Goal: Entertainment & Leisure: Consume media (video, audio)

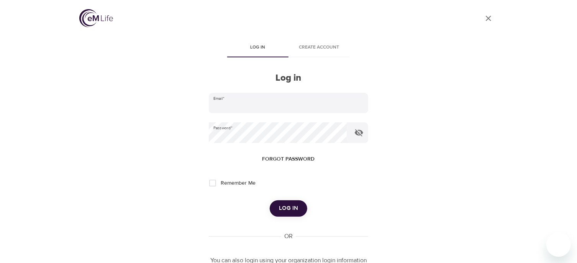
type input "jadecrew@verizon.net"
click at [288, 208] on span "Log in" at bounding box center [288, 209] width 19 height 10
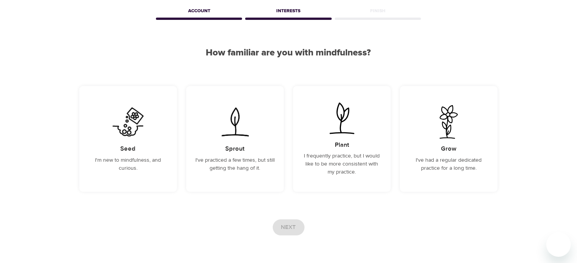
scroll to position [35, 0]
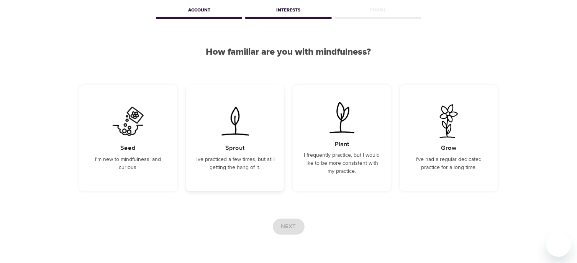
click at [234, 141] on div "Sprout I've practiced a few times, but still getting the hang of it." at bounding box center [235, 138] width 98 height 106
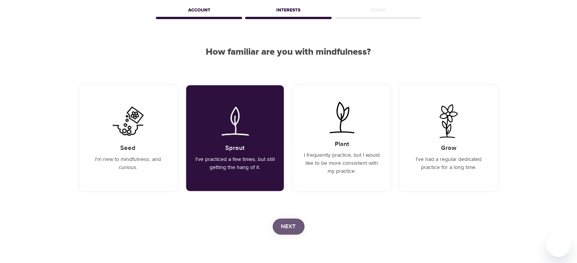
click at [290, 225] on span "Next" at bounding box center [288, 227] width 15 height 10
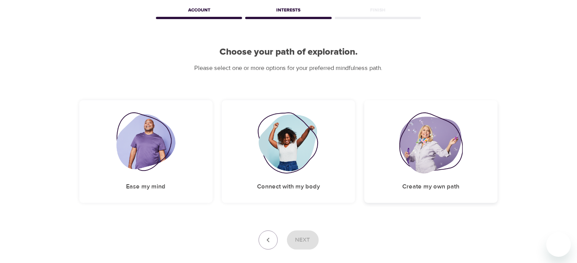
click at [425, 150] on img at bounding box center [431, 143] width 64 height 61
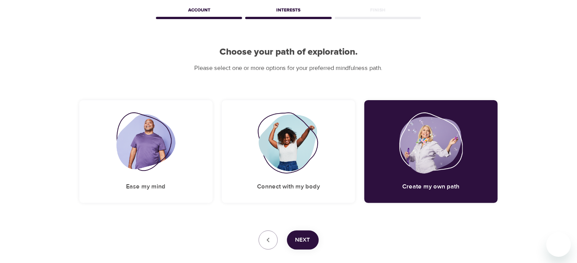
click at [301, 237] on span "Next" at bounding box center [302, 241] width 15 height 10
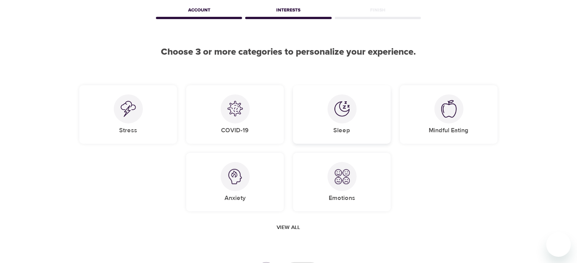
click at [341, 120] on div at bounding box center [341, 109] width 29 height 29
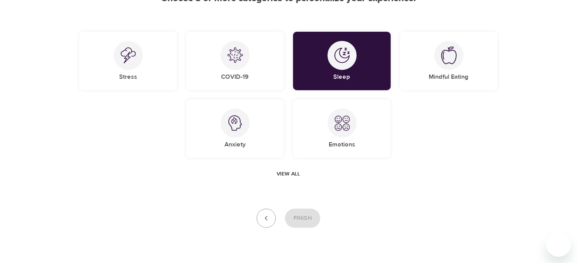
scroll to position [81, 0]
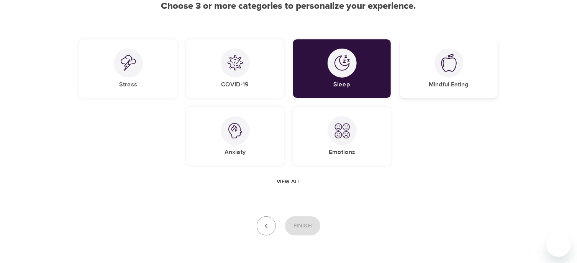
click at [446, 59] on img at bounding box center [448, 63] width 15 height 18
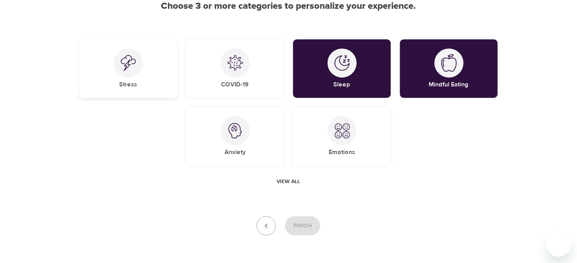
click at [126, 65] on img at bounding box center [128, 63] width 15 height 16
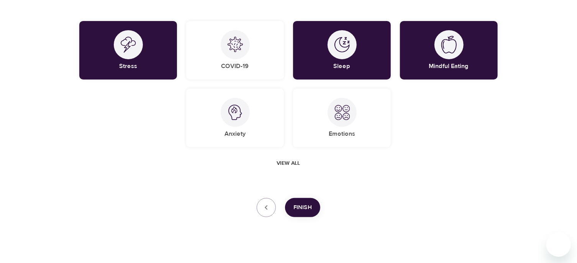
scroll to position [103, 0]
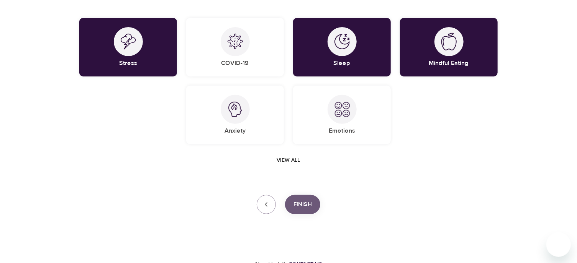
click at [307, 204] on span "Finish" at bounding box center [302, 205] width 18 height 10
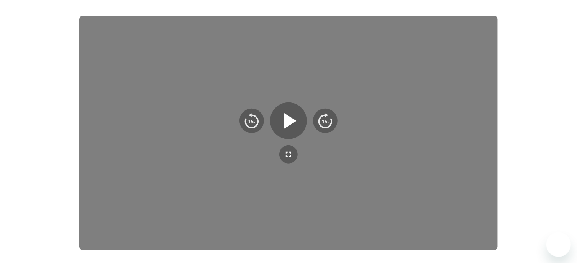
scroll to position [119, 0]
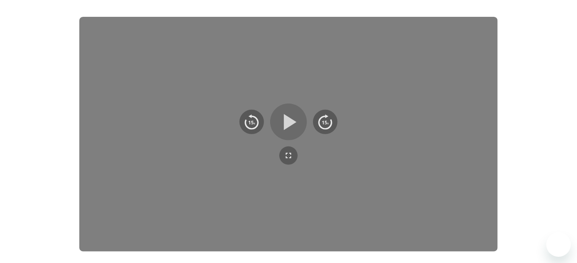
click at [292, 125] on icon "button" at bounding box center [289, 122] width 28 height 28
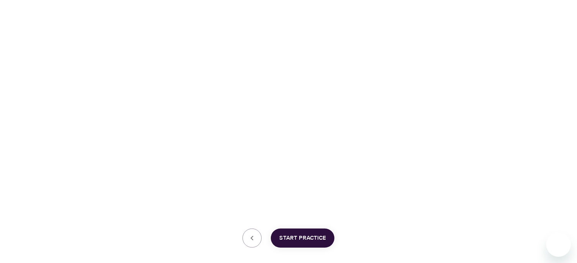
scroll to position [208, 0]
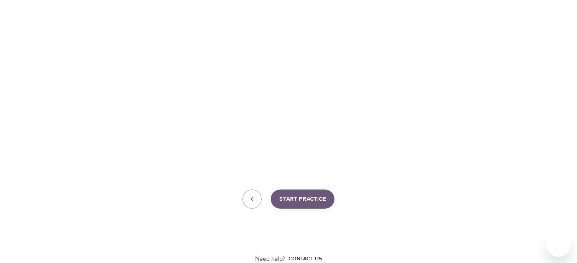
click at [299, 200] on span "Start Practice" at bounding box center [302, 200] width 47 height 10
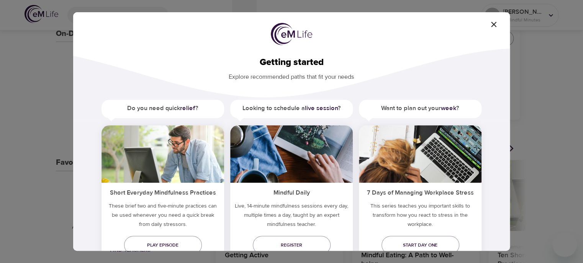
click at [493, 23] on icon "button" at bounding box center [493, 24] width 9 height 9
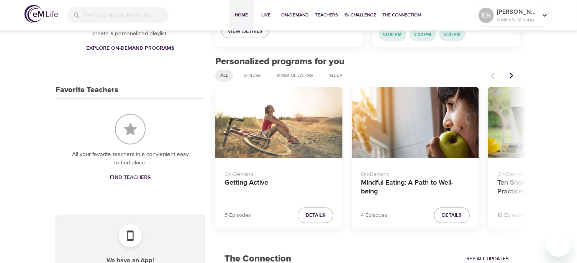
scroll to position [283, 0]
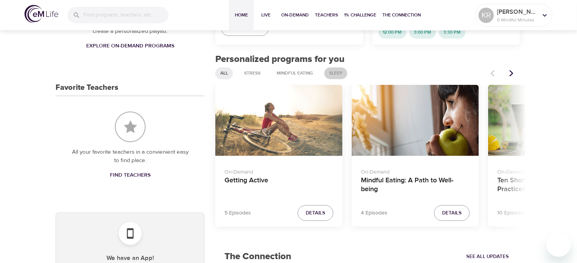
click at [335, 72] on span "Sleep" at bounding box center [335, 73] width 23 height 7
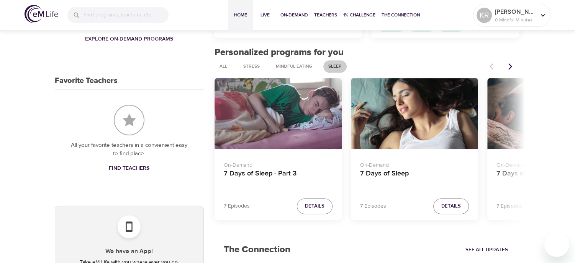
scroll to position [287, 0]
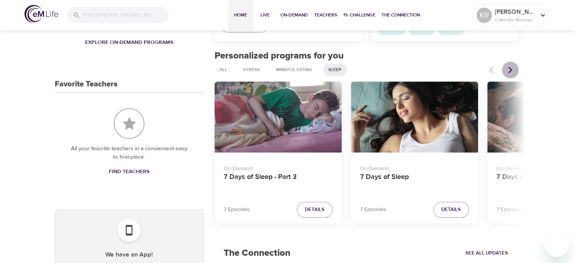
click at [511, 69] on icon "Next items" at bounding box center [510, 70] width 4 height 7
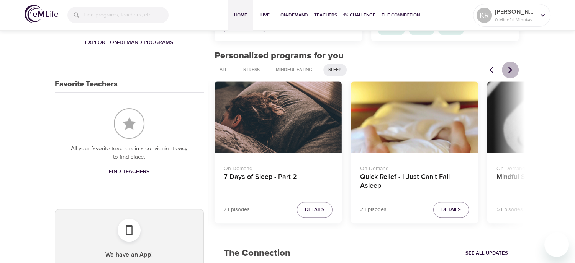
click at [511, 69] on icon "Next items" at bounding box center [510, 70] width 4 height 7
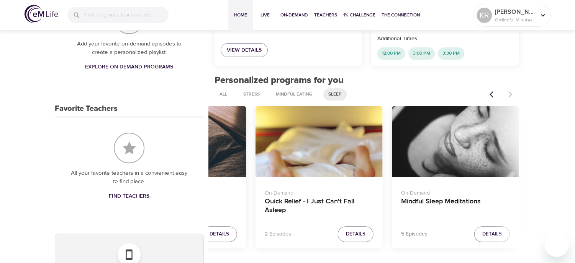
scroll to position [266, 0]
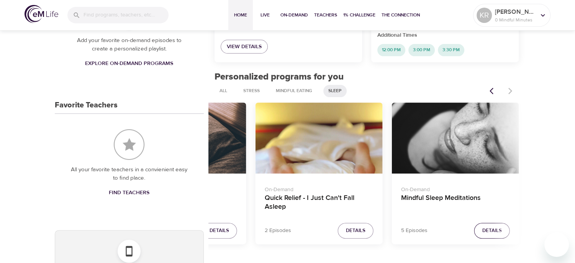
click at [491, 227] on span "Details" at bounding box center [492, 231] width 20 height 9
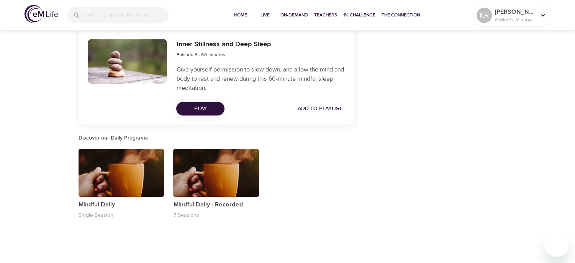
scroll to position [638, 0]
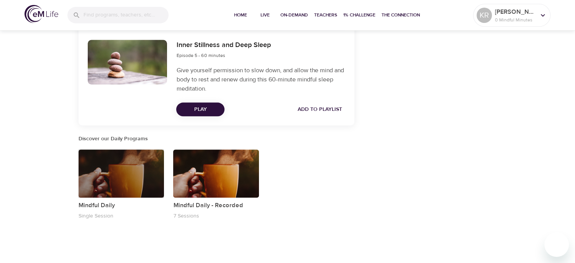
click at [127, 174] on div "button" at bounding box center [122, 174] width 86 height 48
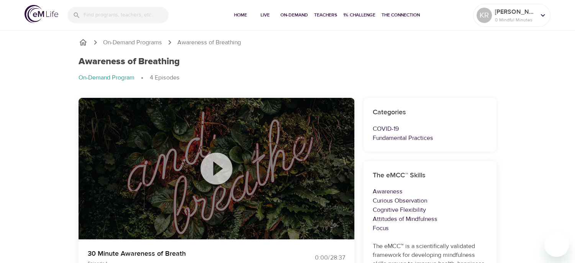
click at [214, 172] on icon at bounding box center [216, 169] width 38 height 38
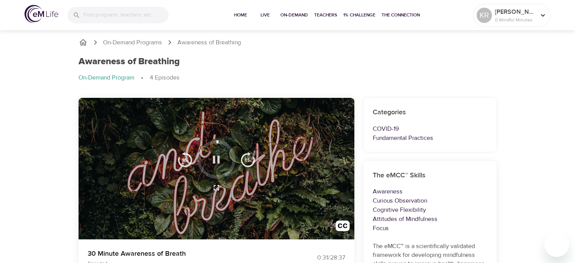
click at [216, 157] on icon "button" at bounding box center [215, 159] width 13 height 13
